Goal: Check status: Check status

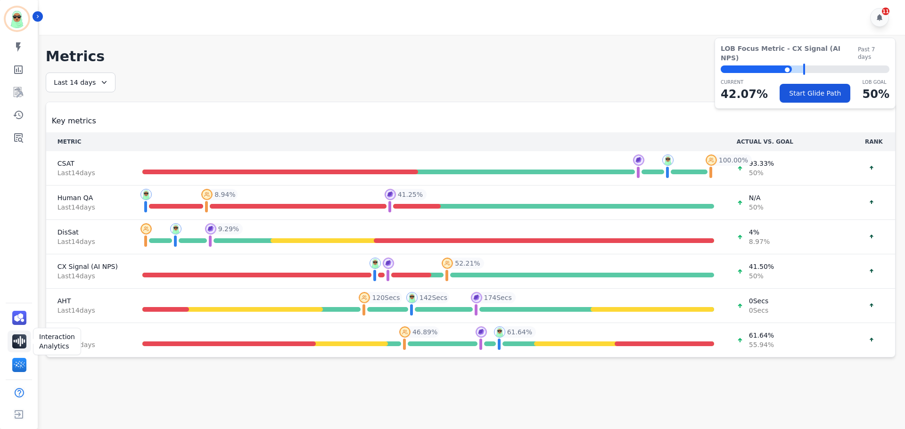
click at [23, 345] on img "Sidebar" at bounding box center [19, 342] width 14 height 14
click at [19, 311] on img "Sidebar" at bounding box center [19, 318] width 14 height 14
click at [16, 97] on icon "Sidebar" at bounding box center [18, 92] width 11 height 11
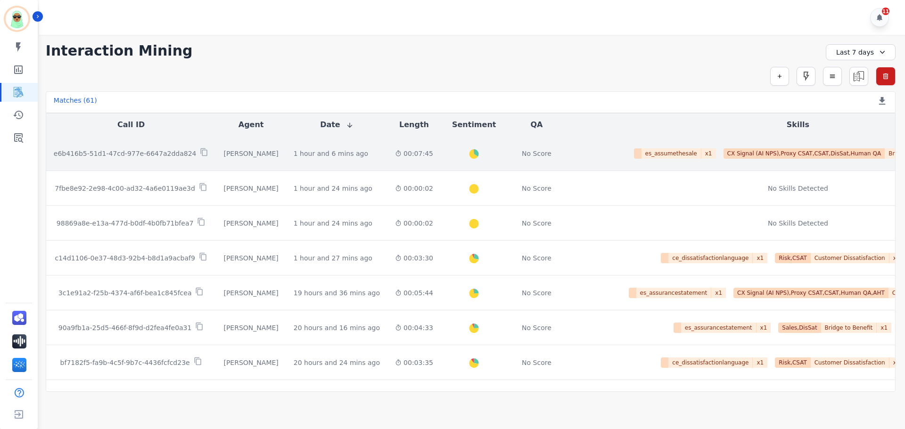
click at [513, 157] on div "No Score" at bounding box center [536, 153] width 47 height 9
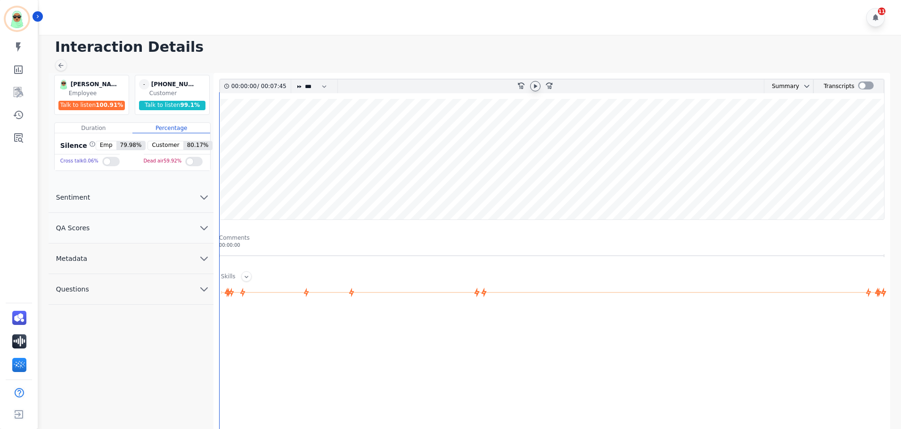
click at [533, 84] on icon at bounding box center [536, 86] width 8 height 8
click at [328, 132] on wave at bounding box center [552, 159] width 665 height 121
click at [535, 89] on icon at bounding box center [536, 86] width 8 height 8
